Goal: Contribute content

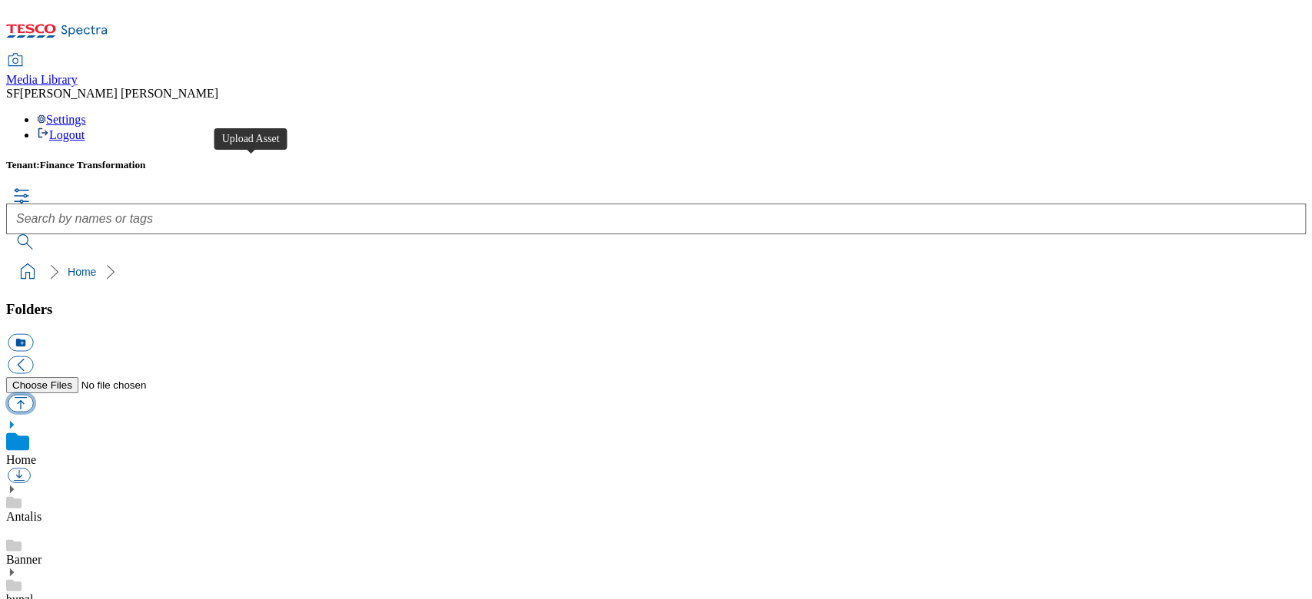
click at [33, 394] on button "button" at bounding box center [20, 403] width 25 height 18
type input "C:\fakepath\720003279001.jpg"
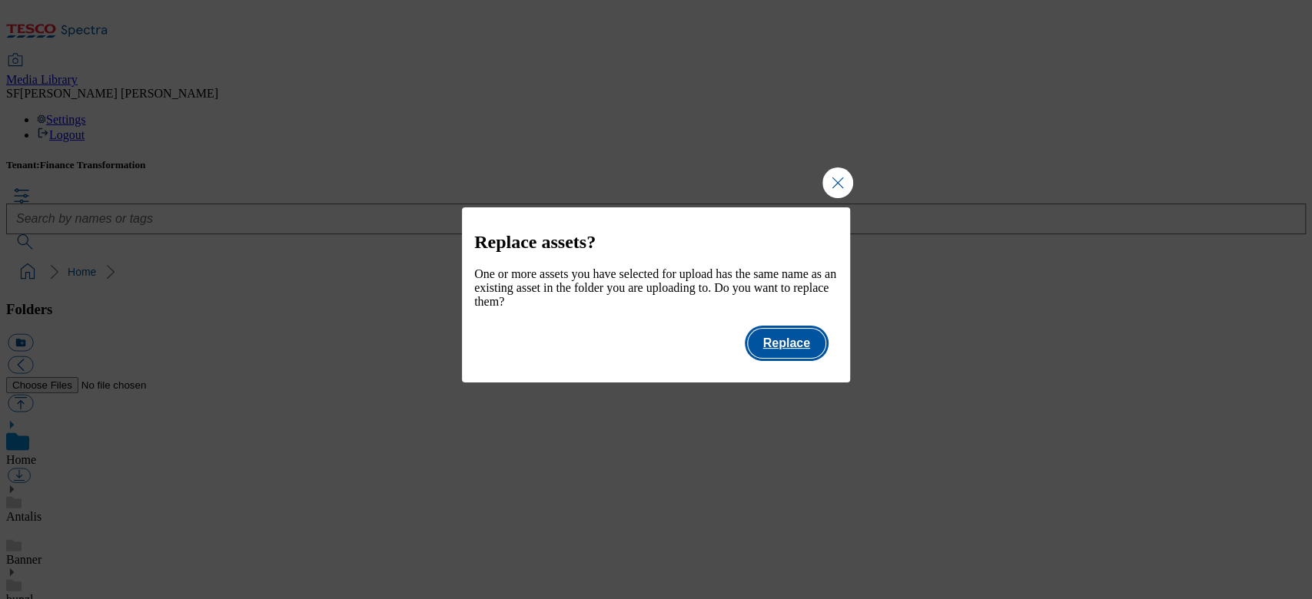
click at [808, 354] on button "Replace" at bounding box center [787, 343] width 78 height 29
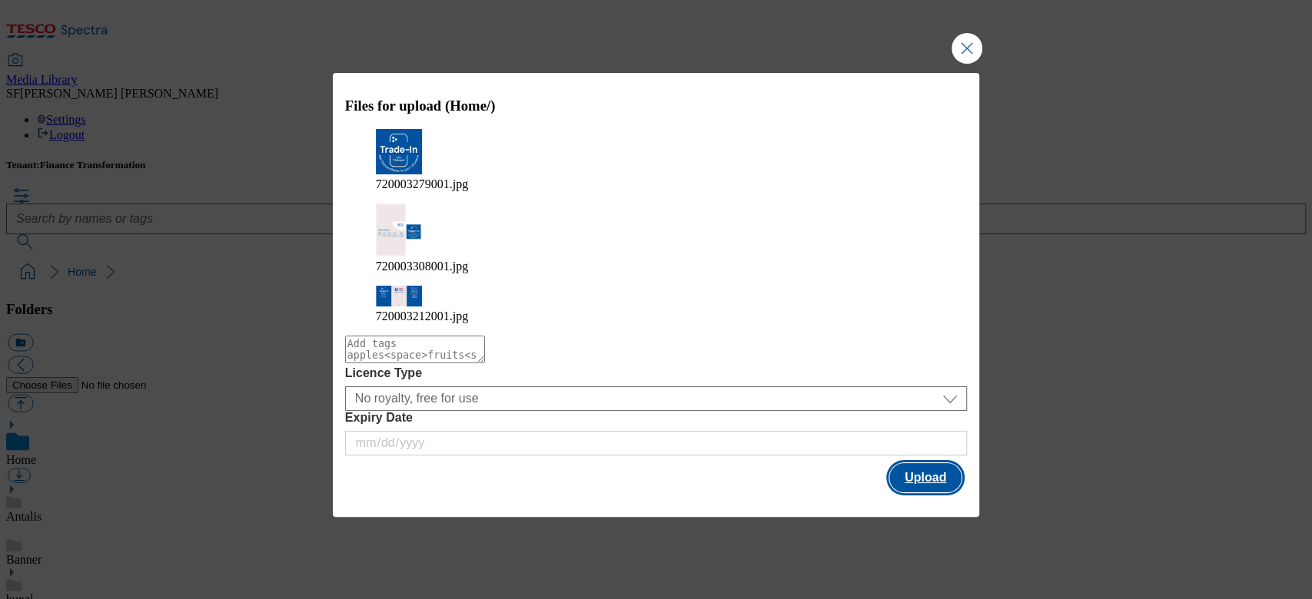
click at [911, 449] on button "Upload" at bounding box center [925, 477] width 72 height 29
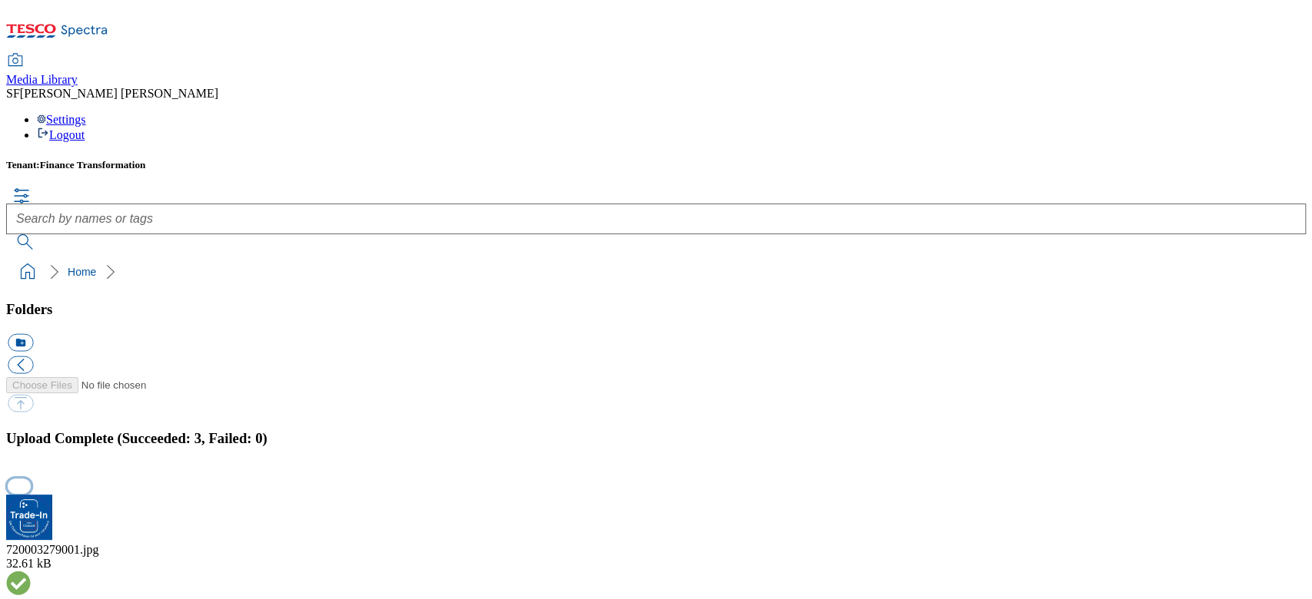
click at [31, 449] on button "button" at bounding box center [19, 487] width 23 height 15
